Goal: Transaction & Acquisition: Obtain resource

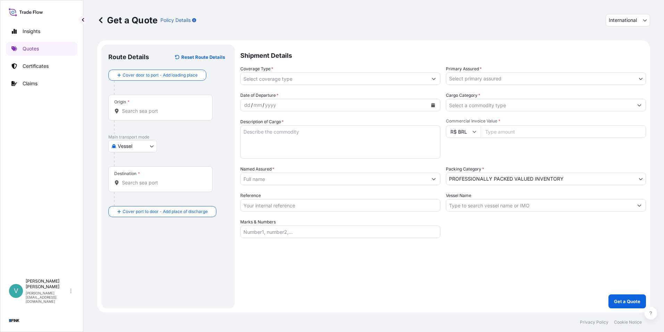
select select "international"
select select "Vessel"
select select "11"
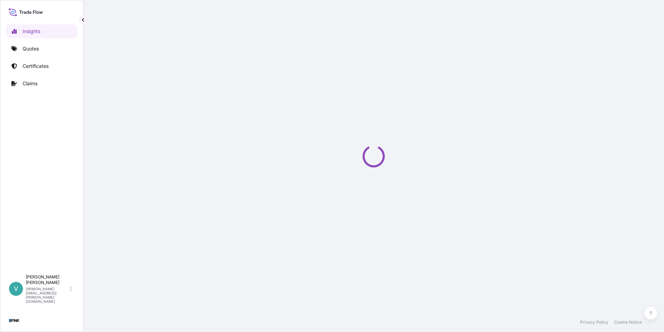
select select "2025"
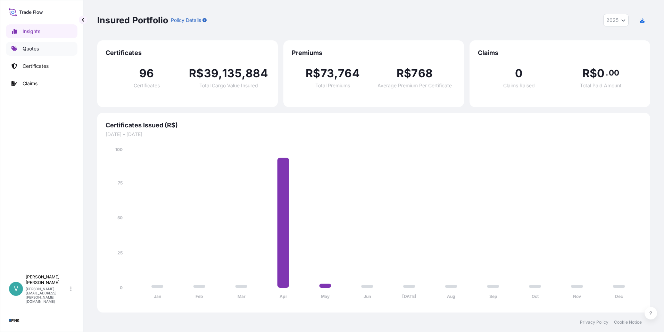
click at [44, 44] on link "Quotes" at bounding box center [42, 49] width 72 height 14
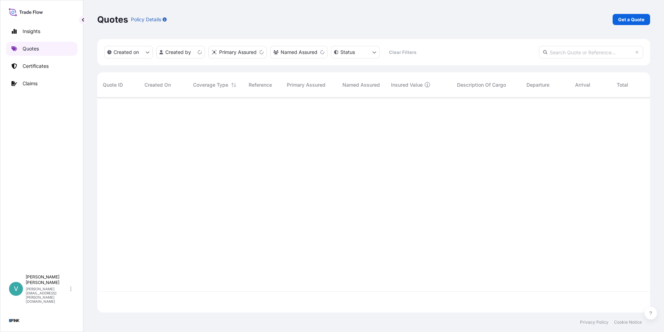
scroll to position [213, 548]
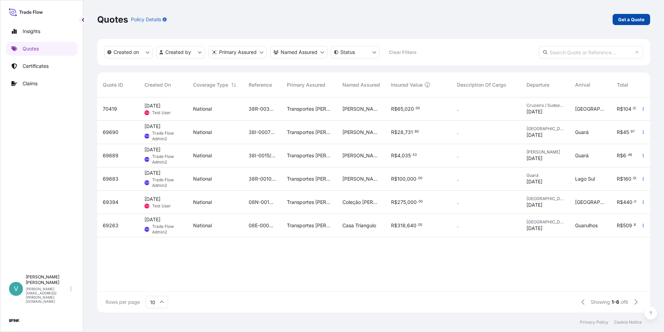
click at [635, 18] on p "Get a Quote" at bounding box center [632, 19] width 26 height 7
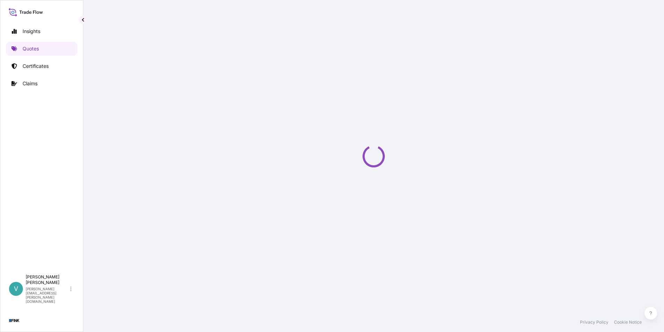
select select "international"
select select "Truck"
select select "11"
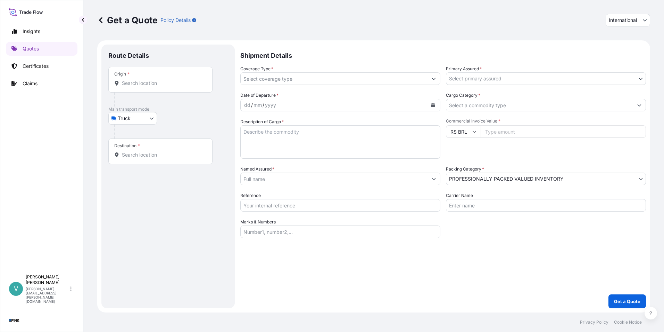
click at [151, 120] on body "Insights Quotes Certificates Claims V Vanessa Ramos vanessa.ramos@wtwco.com Get…" at bounding box center [332, 166] width 664 height 332
click at [136, 157] on div "Vessel" at bounding box center [132, 161] width 43 height 13
select select "Vessel"
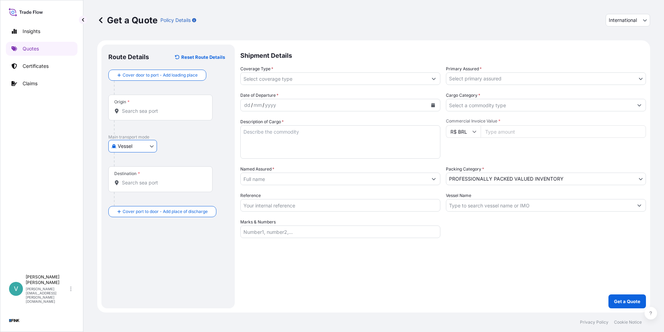
click at [639, 80] on body "Insights Quotes Certificates Claims V Vanessa Ramos vanessa.ramos@wtwco.com Get…" at bounding box center [332, 166] width 664 height 332
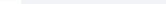
select select "2025"
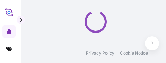
select select "2025"
